Goal: Task Accomplishment & Management: Manage account settings

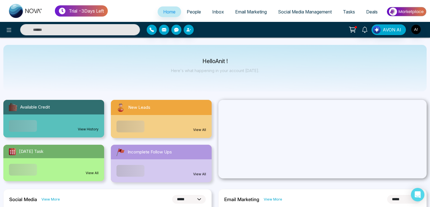
select select "*"
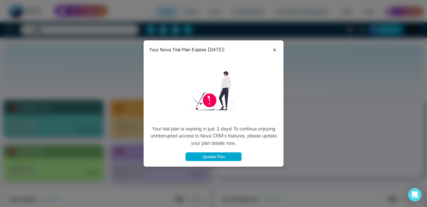
click at [275, 48] on icon at bounding box center [274, 49] width 7 height 7
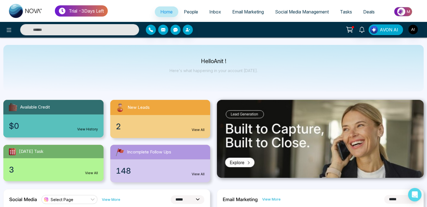
click at [193, 127] on link "View All" at bounding box center [198, 129] width 13 height 5
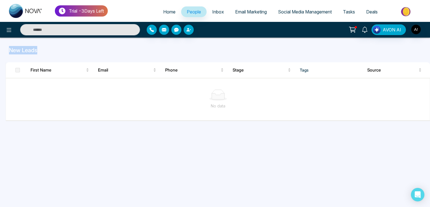
drag, startPoint x: 5, startPoint y: 47, endPoint x: 43, endPoint y: 49, distance: 37.6
click at [43, 49] on div "New Leads" at bounding box center [215, 50] width 430 height 8
click at [103, 57] on div "First Name Email Phone Stage Tags Source No data" at bounding box center [214, 89] width 423 height 64
click at [164, 9] on span "Home" at bounding box center [169, 12] width 12 height 6
select select "*"
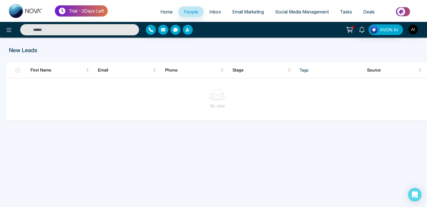
select select "*"
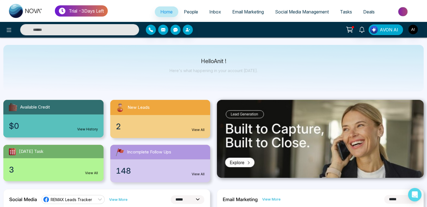
scroll to position [28, 0]
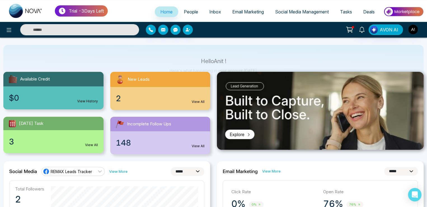
click at [418, 31] on div "AVON AI" at bounding box center [338, 29] width 171 height 11
click at [413, 31] on img "button" at bounding box center [413, 30] width 10 height 10
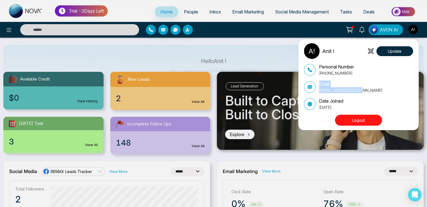
drag, startPoint x: 360, startPoint y: 92, endPoint x: 318, endPoint y: 85, distance: 42.9
click at [318, 85] on div "Email anit@mmnovatech.com" at bounding box center [358, 86] width 109 height 13
copy div "Email anit@mmnovatech.com"
click at [116, 39] on div "Anit ! Update Personal Number +919930053035 Email anit@mmnovatech.com Date Join…" at bounding box center [213, 103] width 427 height 207
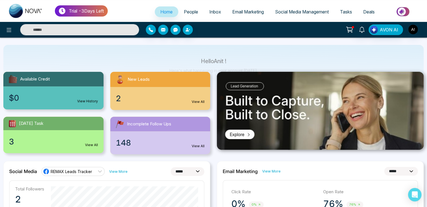
click at [186, 10] on span "People" at bounding box center [191, 12] width 14 height 6
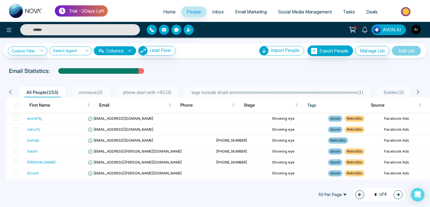
click at [415, 28] on img "button" at bounding box center [416, 30] width 10 height 10
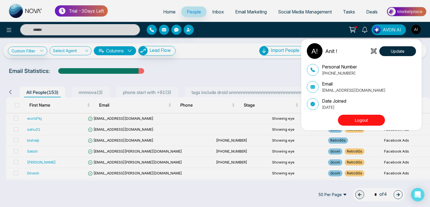
click at [354, 117] on button "Logout" at bounding box center [361, 119] width 47 height 11
